Goal: Task Accomplishment & Management: Manage account settings

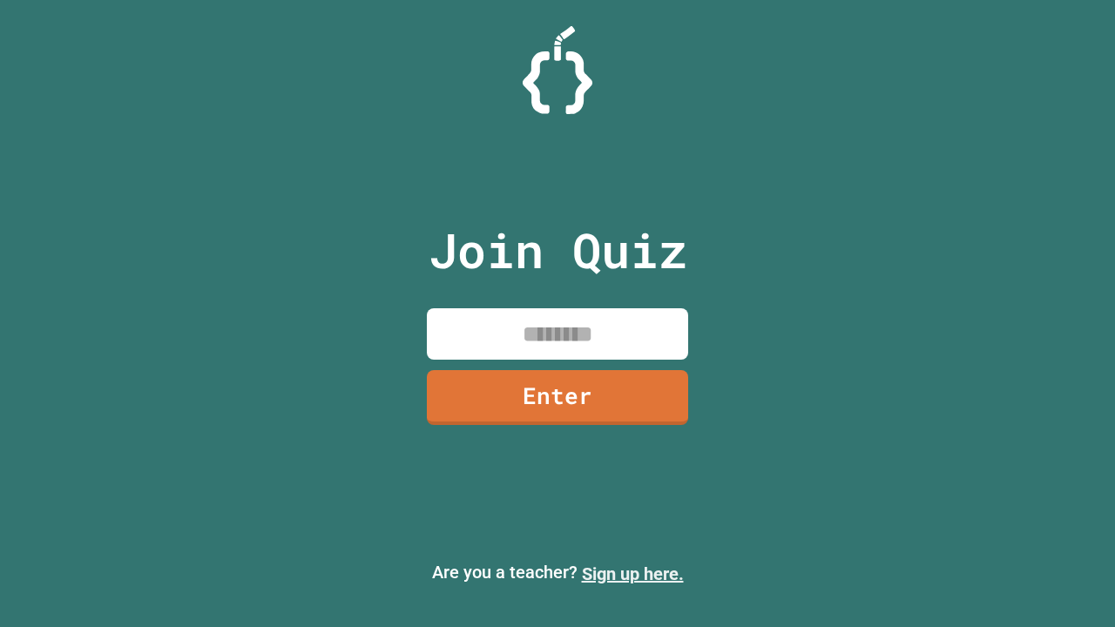
click at [633, 574] on link "Sign up here." at bounding box center [633, 574] width 102 height 21
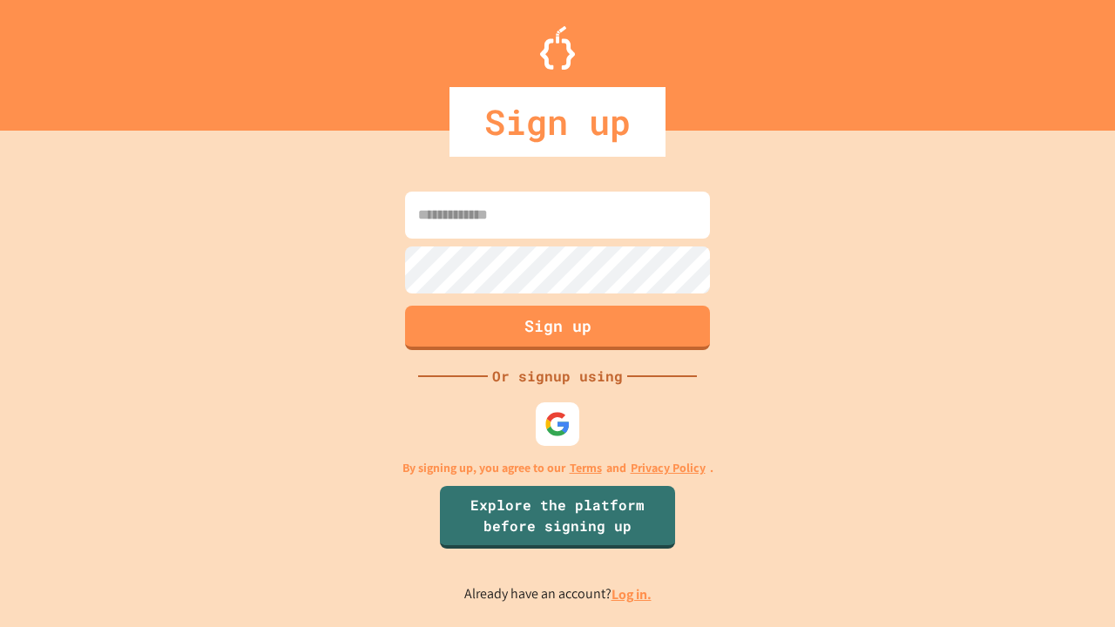
click at [633, 594] on link "Log in." at bounding box center [632, 595] width 40 height 18
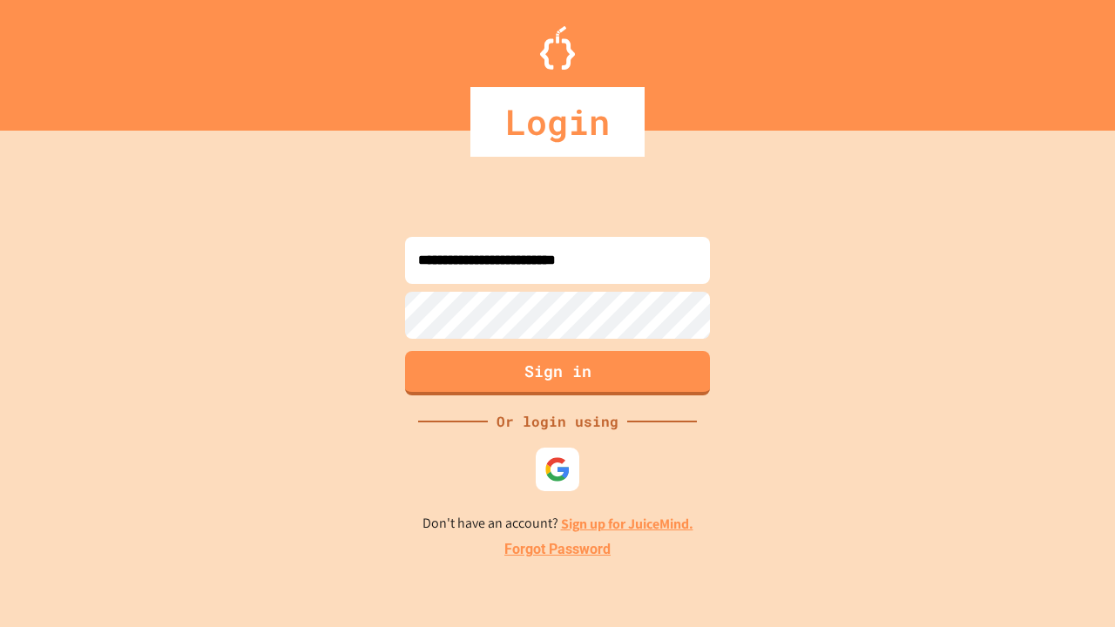
type input "**********"
